Goal: Task Accomplishment & Management: Complete application form

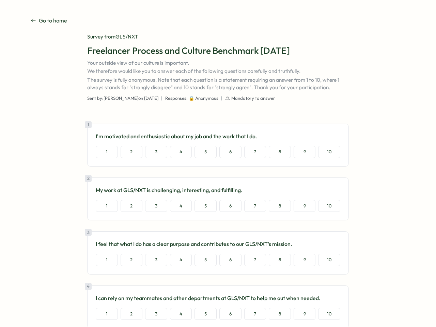
click at [218, 163] on div "1 I'm motivated and enthusiastic about my job and the work that I do. 1 2 3 4 5…" at bounding box center [217, 145] width 261 height 43
click at [106, 152] on button "1" at bounding box center [107, 152] width 22 height 12
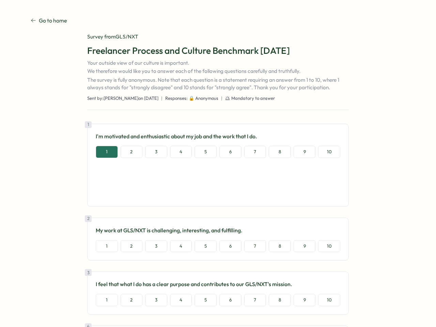
click at [130, 152] on button "2" at bounding box center [131, 152] width 22 height 12
click at [155, 152] on button "3" at bounding box center [156, 152] width 22 height 12
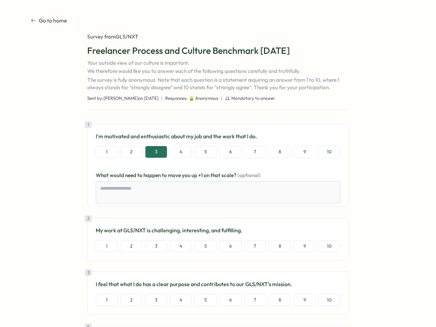
click at [180, 152] on button "4" at bounding box center [181, 152] width 22 height 12
click at [204, 152] on button "5" at bounding box center [205, 152] width 22 height 12
click at [229, 152] on button "6" at bounding box center [230, 152] width 22 height 12
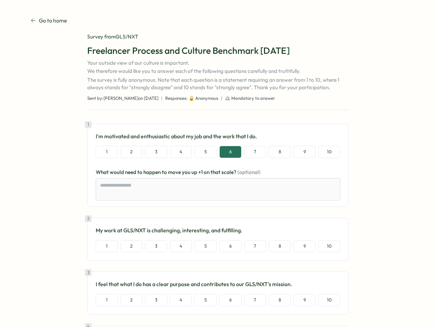
click at [254, 152] on button "7" at bounding box center [255, 152] width 22 height 12
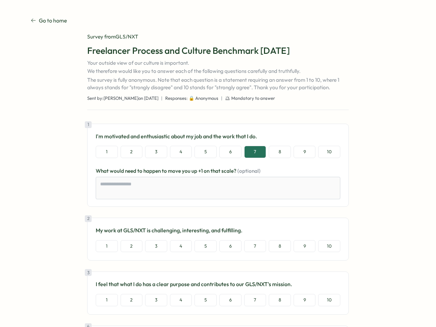
click at [278, 152] on button "8" at bounding box center [280, 152] width 22 height 12
type textarea "*"
